Goal: Check status: Check status

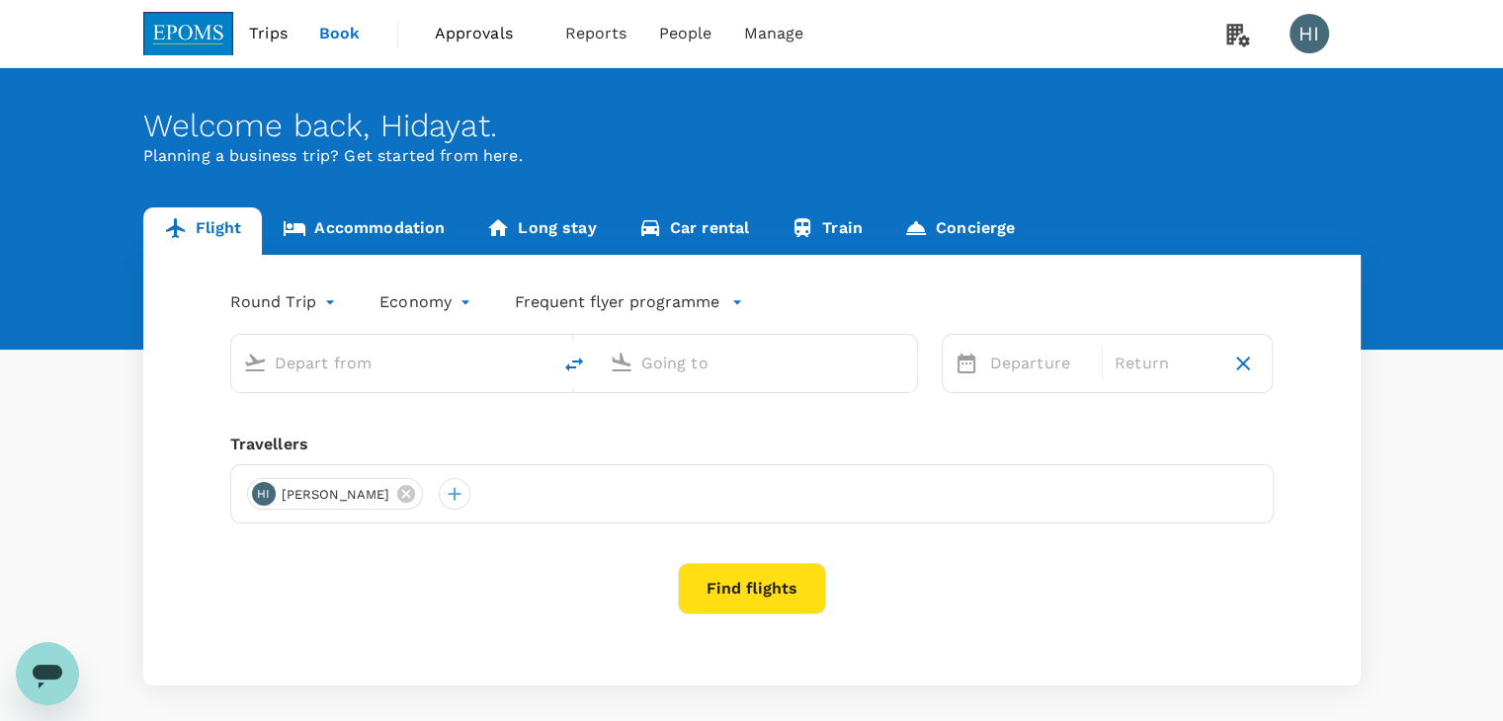
type input "Kuala Lumpur Intl (KUL)"
type input "Kota Kinabalu Intl (BKI)"
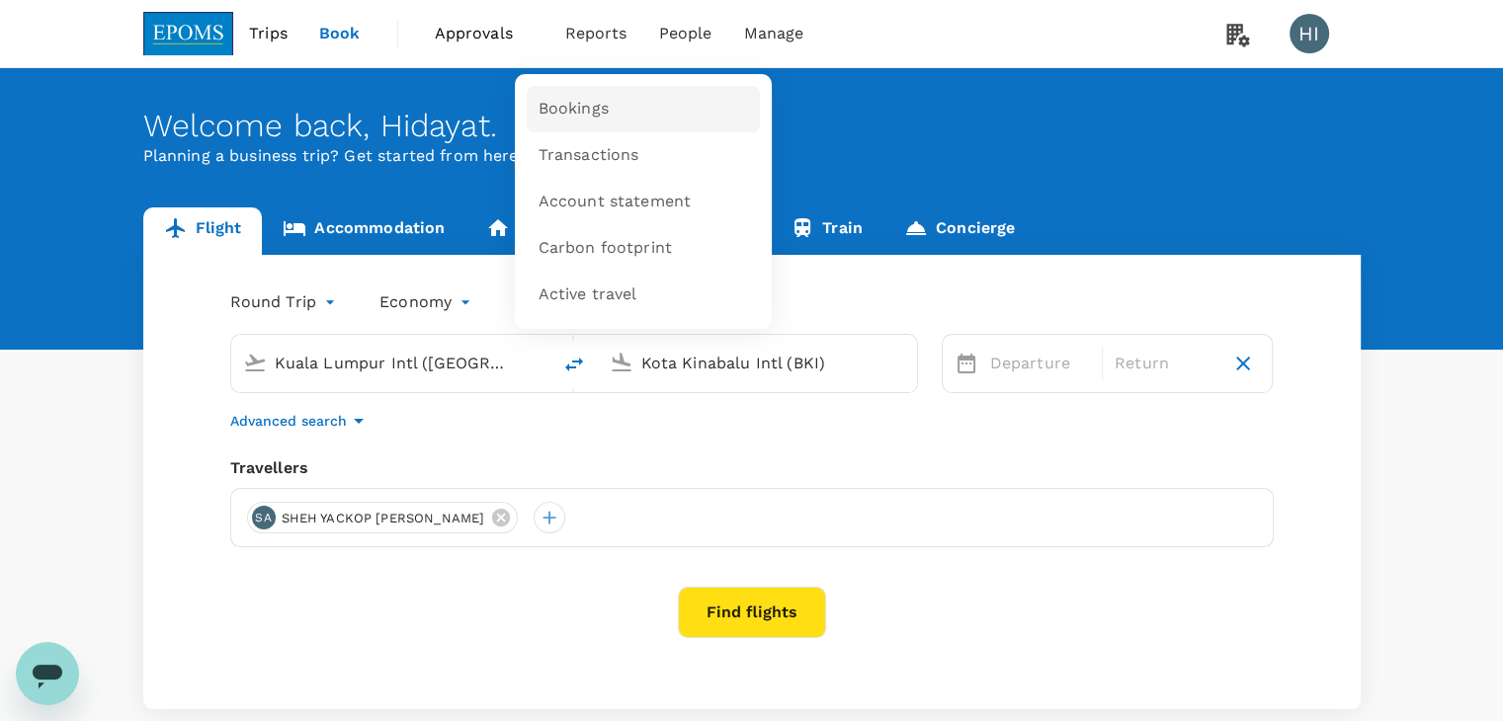
click at [580, 113] on span "Bookings" at bounding box center [574, 109] width 70 height 23
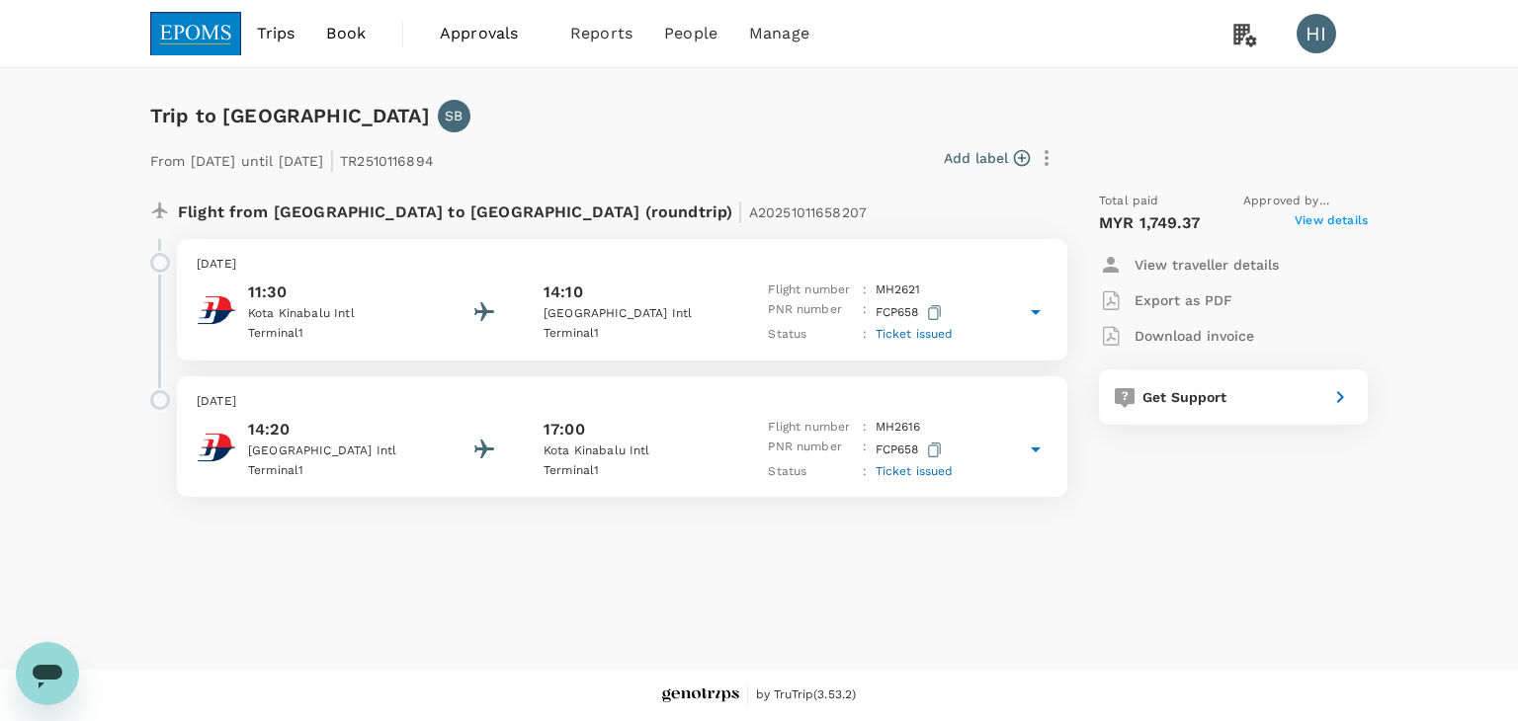
click at [1328, 221] on span "View details" at bounding box center [1331, 223] width 73 height 24
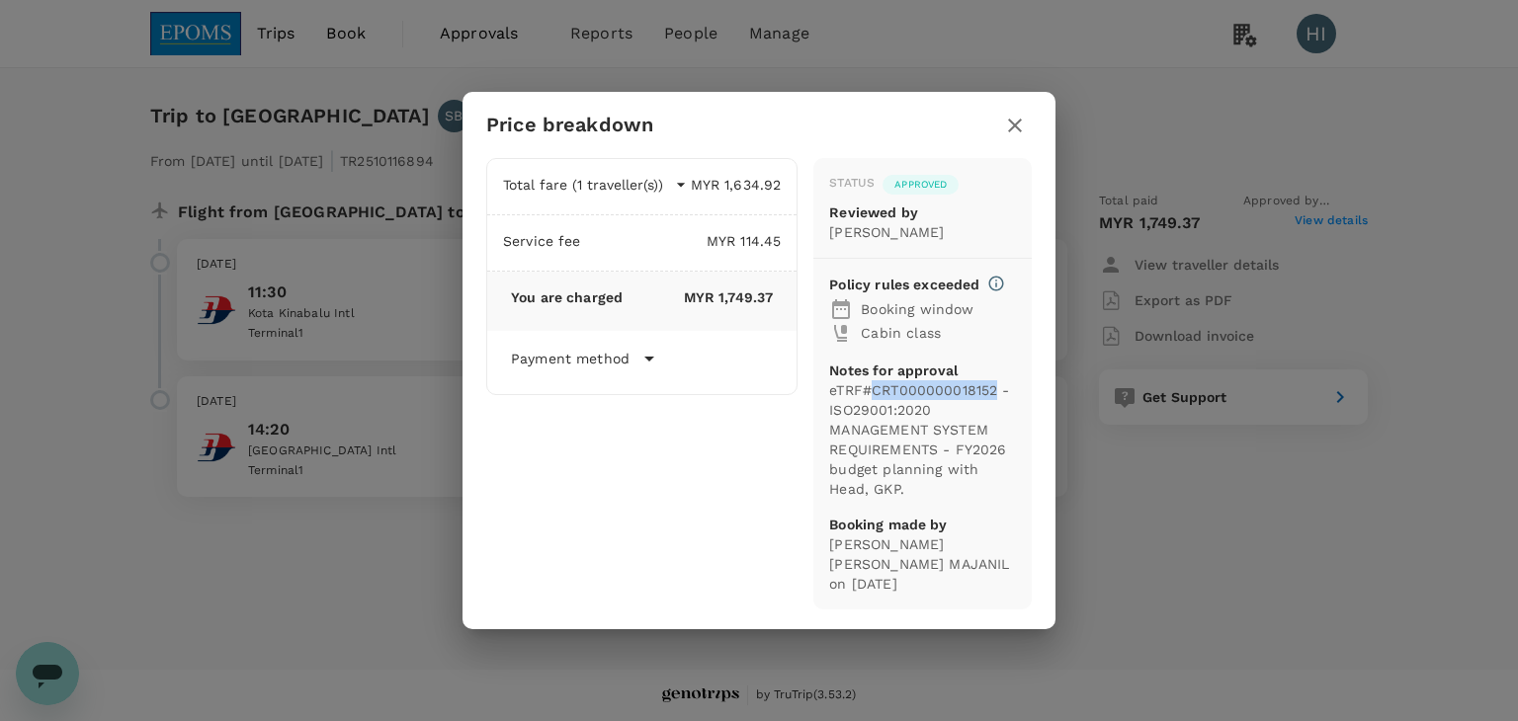
drag, startPoint x: 872, startPoint y: 399, endPoint x: 996, endPoint y: 397, distance: 124.5
click at [996, 397] on p "eTRF#CRT000000018152 - ISO29001:2020 MANAGEMENT SYSTEM REQUIREMENTS - FY2026 bu…" at bounding box center [922, 439] width 187 height 119
copy p "CRT000000018152"
click at [1007, 137] on icon "button" at bounding box center [1015, 126] width 24 height 24
